Goal: Task Accomplishment & Management: Manage account settings

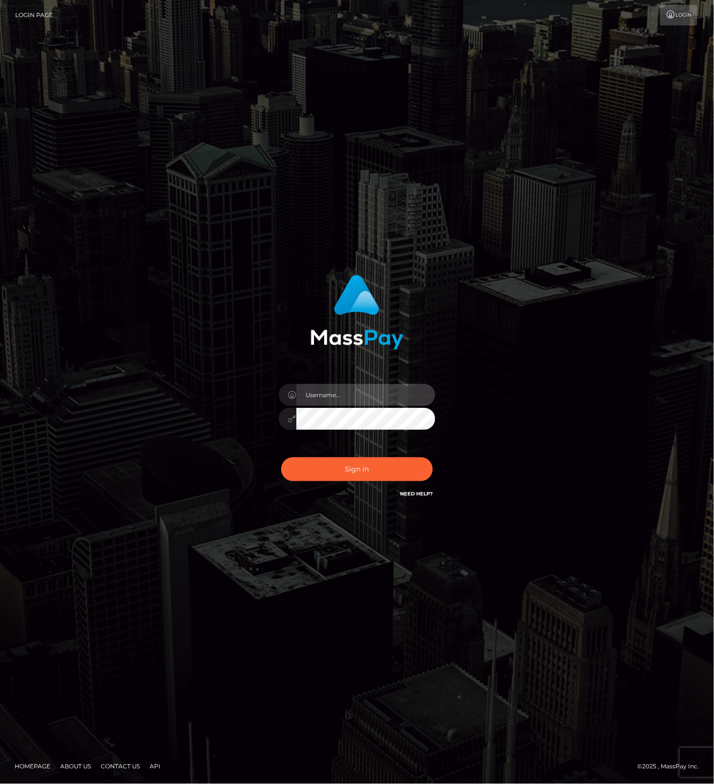
click at [394, 394] on input "text" at bounding box center [365, 395] width 139 height 22
click at [0, 783] on com-1password-button at bounding box center [0, 784] width 0 height 0
type input "leslie.throne"
drag, startPoint x: 333, startPoint y: 465, endPoint x: 334, endPoint y: 473, distance: 8.4
click at [333, 466] on button "Sign in" at bounding box center [357, 469] width 152 height 24
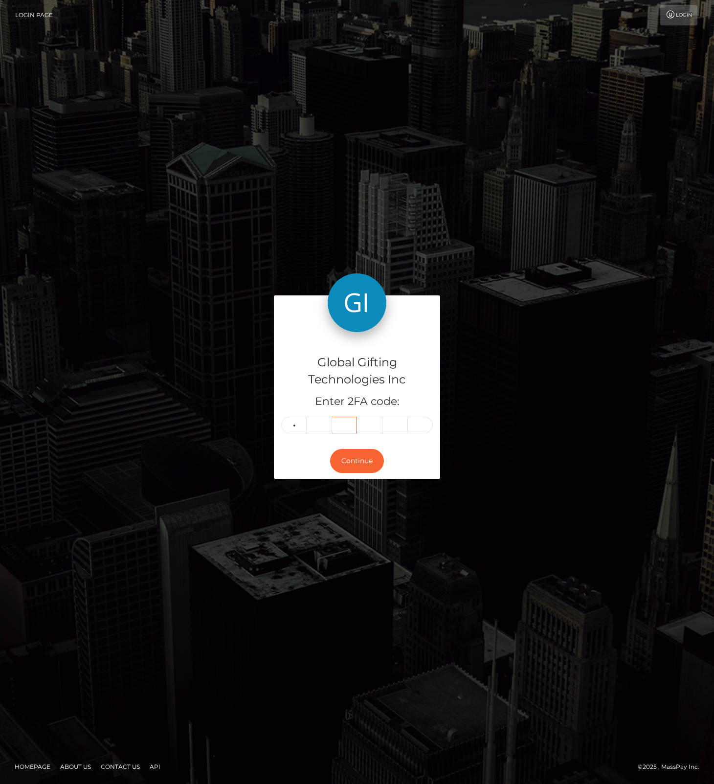
type input "4"
type input "6"
type input "3"
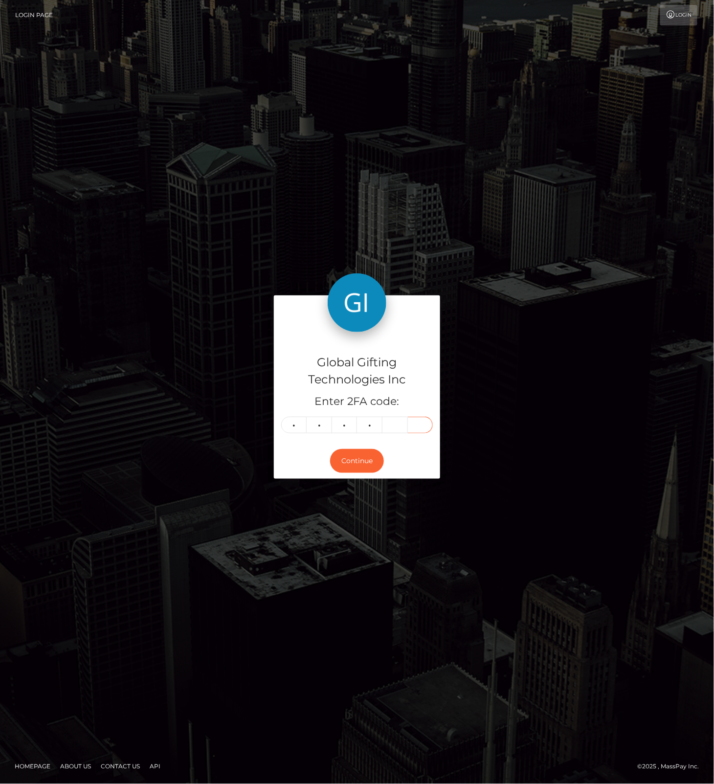
type input "0"
click at [354, 463] on button "Continue" at bounding box center [357, 461] width 54 height 24
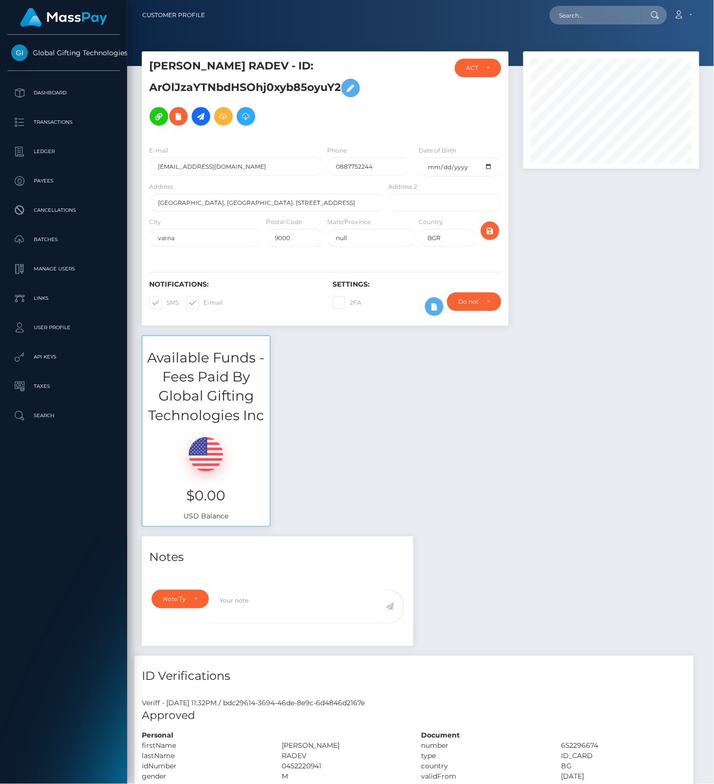
scroll to position [117, 176]
